Goal: Communication & Community: Answer question/provide support

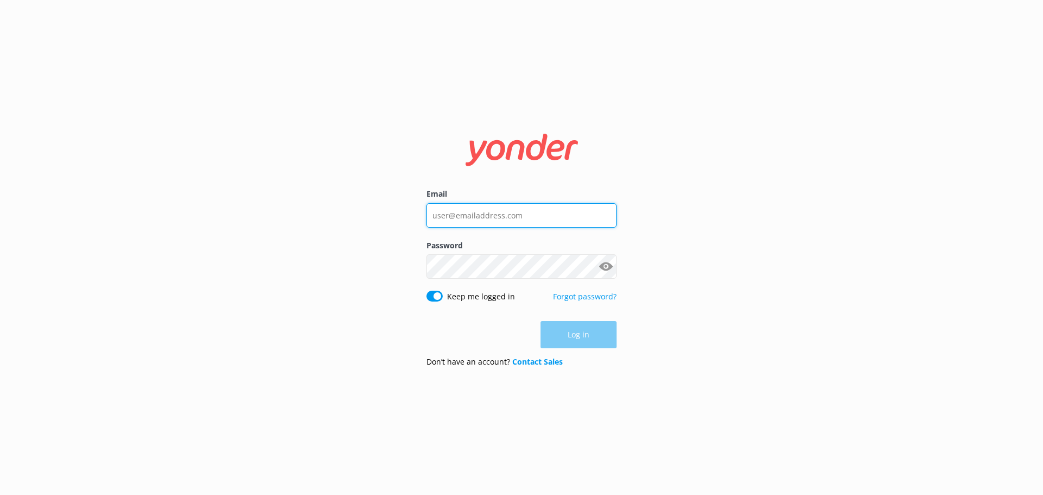
type input "[EMAIL_ADDRESS][DOMAIN_NAME]"
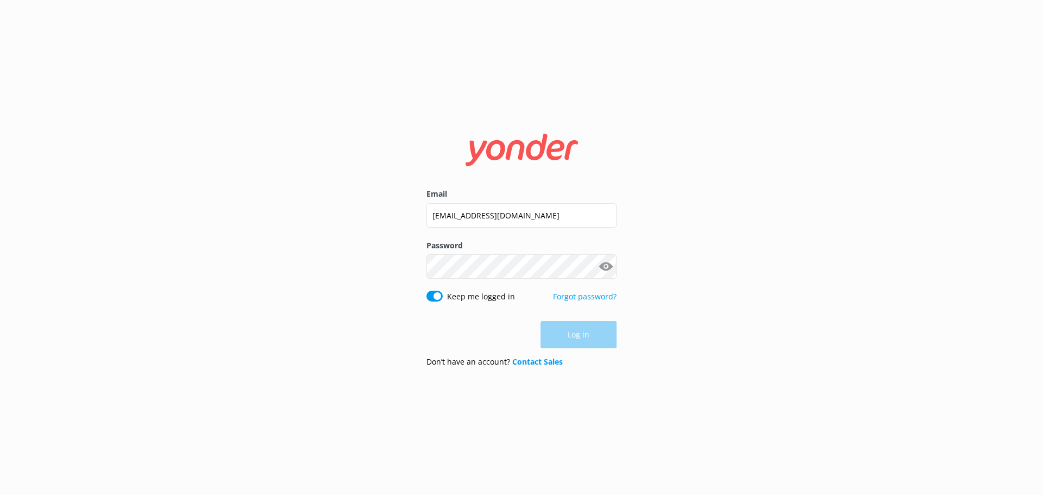
click at [573, 335] on div "Log in" at bounding box center [521, 334] width 190 height 27
click at [573, 335] on button "Log in" at bounding box center [579, 335] width 76 height 27
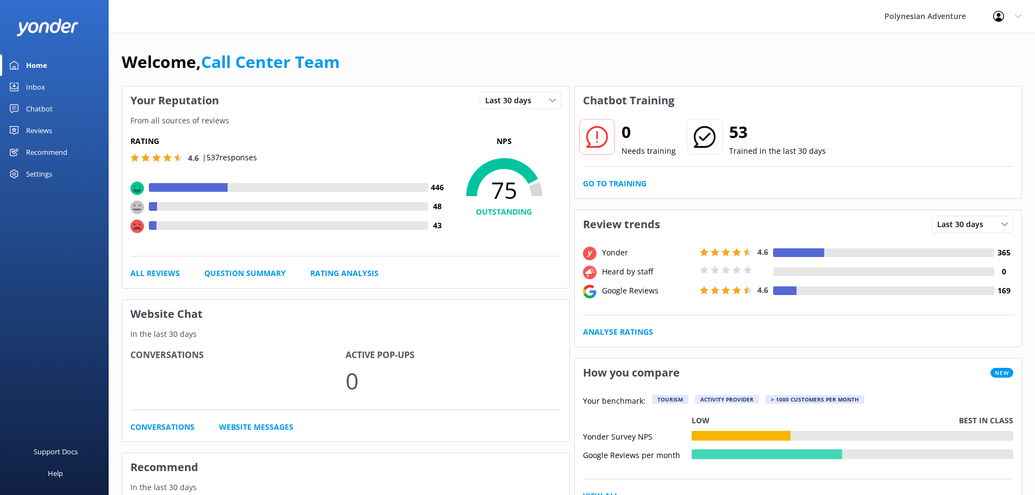
click at [45, 89] on link "Inbox" at bounding box center [54, 87] width 109 height 22
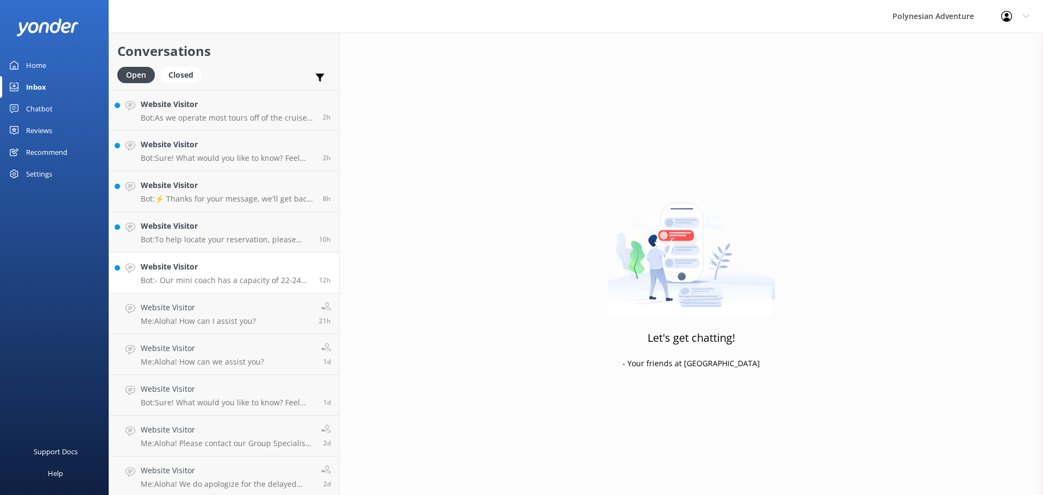
click at [229, 267] on h4 "Website Visitor" at bounding box center [226, 267] width 170 height 12
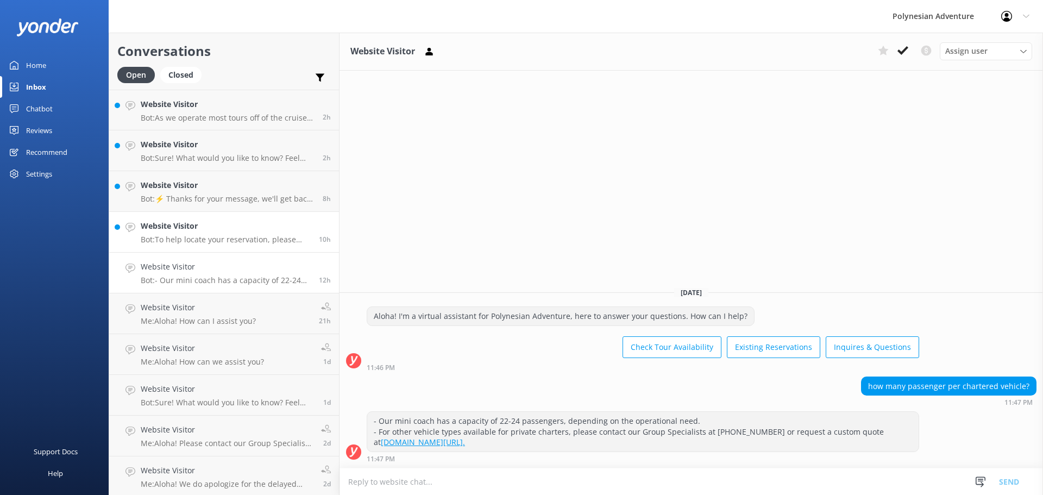
click at [222, 236] on p "Bot: To help locate your reservation, please share the full name used when book…" at bounding box center [226, 240] width 170 height 10
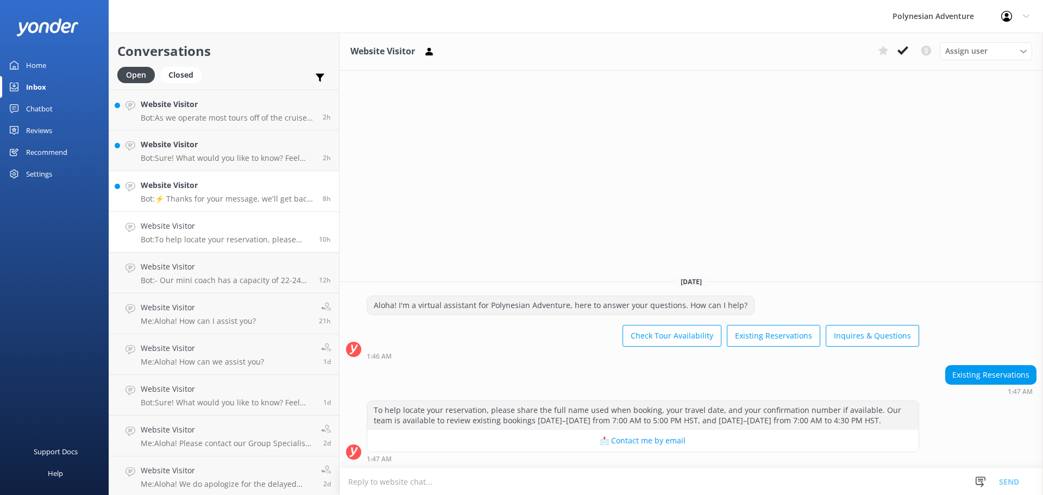
click at [225, 193] on div "Website Visitor Bot: ⚡ Thanks for your message, we'll get back to you as soon a…" at bounding box center [228, 191] width 174 height 24
click at [219, 160] on p "Bot: Sure! What would you like to know? Feel free to ask about tour details, av…" at bounding box center [228, 158] width 174 height 10
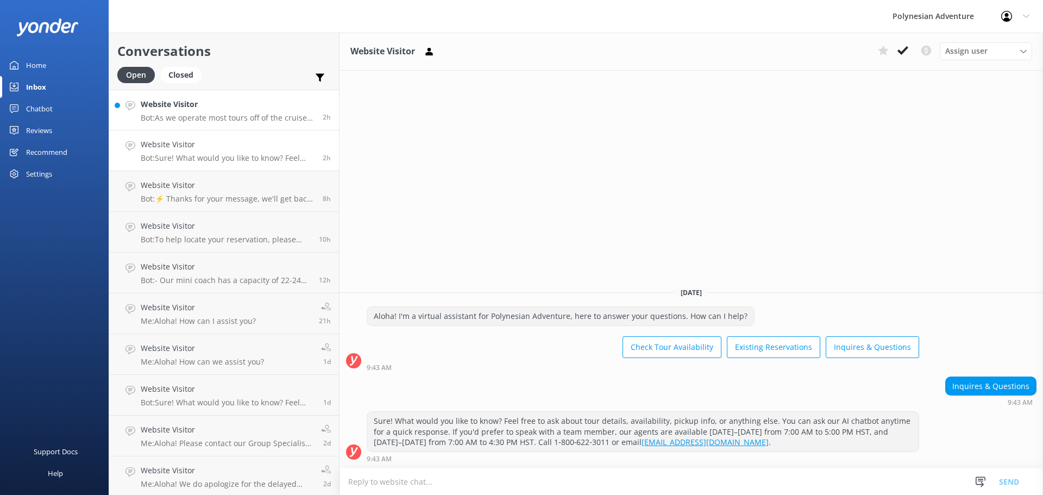
click at [217, 118] on p "Bot: As we operate most tours off of the cruise lines, we recommend you contact…" at bounding box center [228, 118] width 174 height 10
